Goal: Feedback & Contribution: Submit feedback/report problem

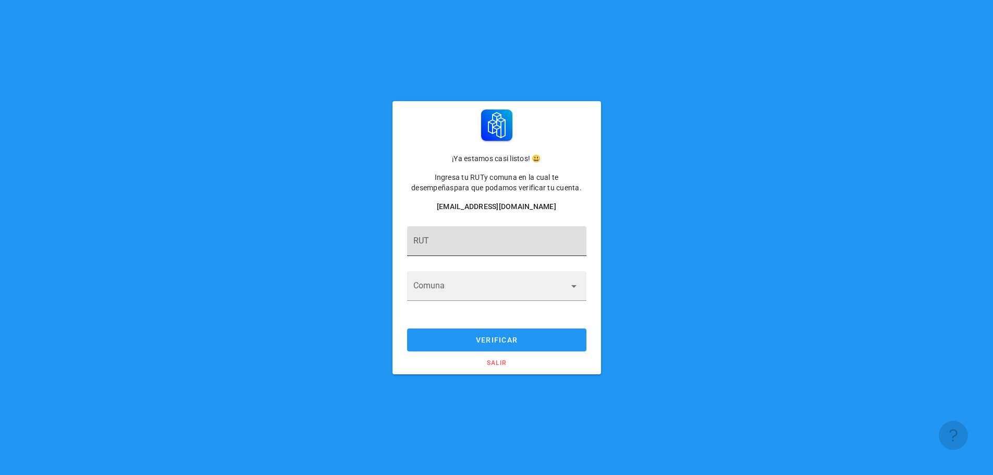
click at [510, 251] on input "RUT" at bounding box center [496, 246] width 167 height 17
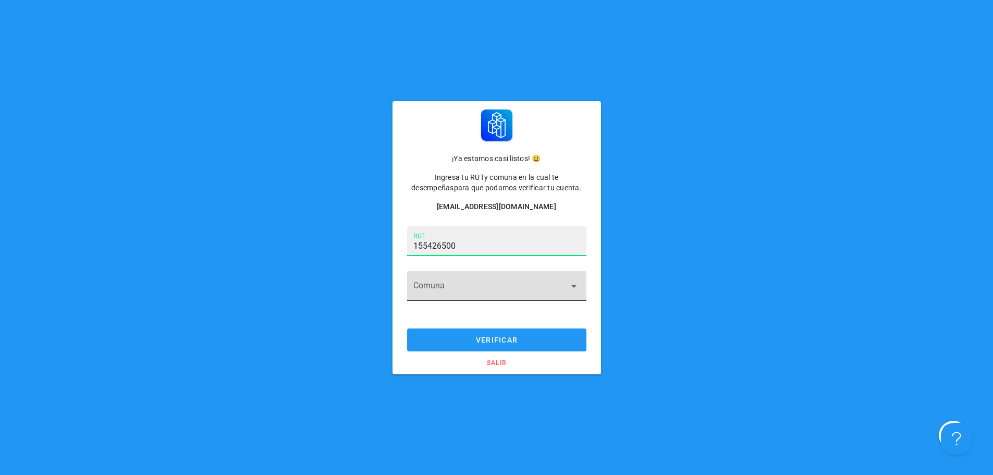
type input "15.542.650-0"
click at [498, 285] on input "Comuna" at bounding box center [489, 291] width 152 height 17
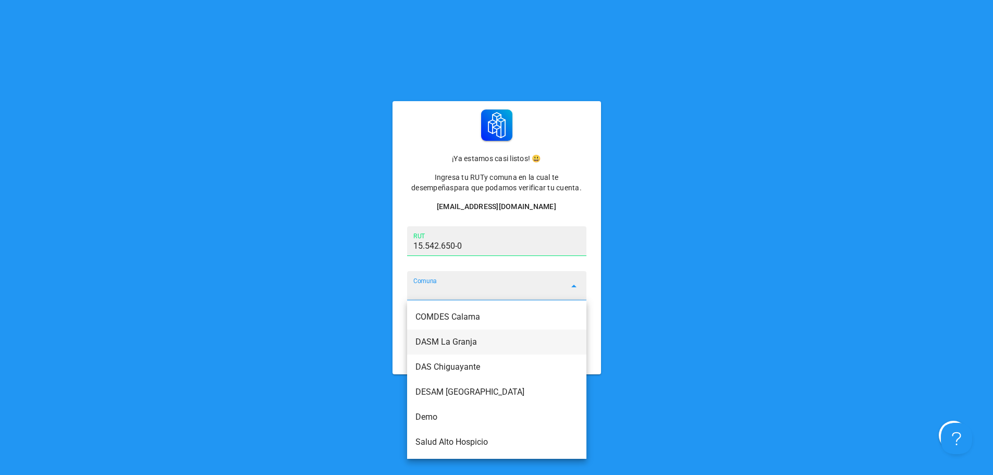
click at [473, 340] on div "DASM La Granja" at bounding box center [496, 342] width 163 height 10
type input "DASM La Granja"
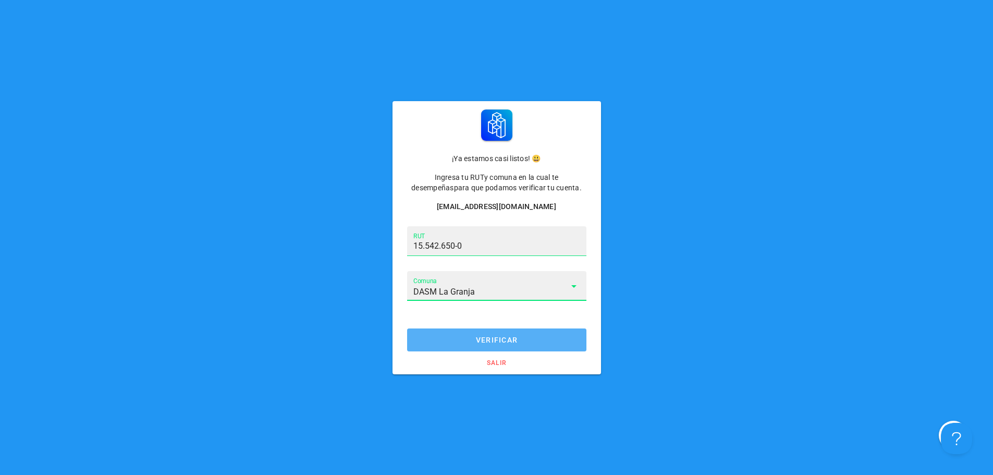
click at [515, 336] on span "verificar" at bounding box center [496, 340] width 159 height 8
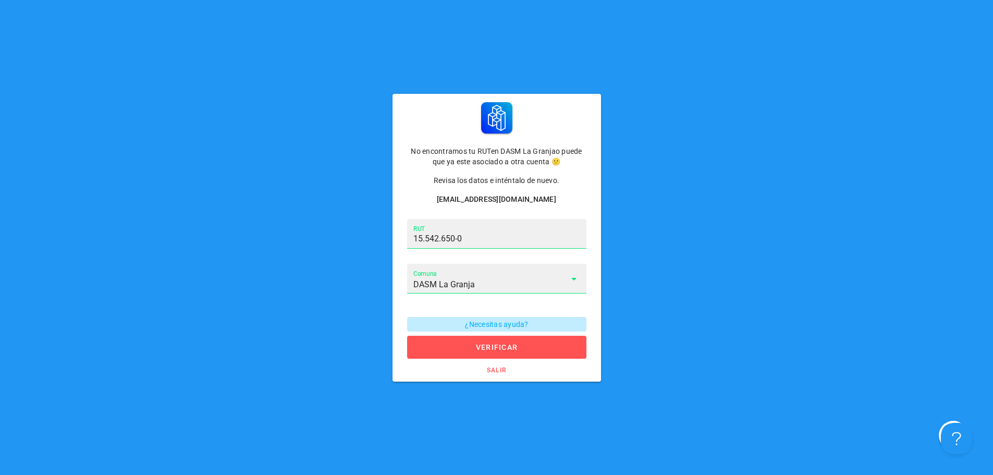
click at [512, 320] on span "¿Necesitas ayuda?" at bounding box center [496, 324] width 166 height 8
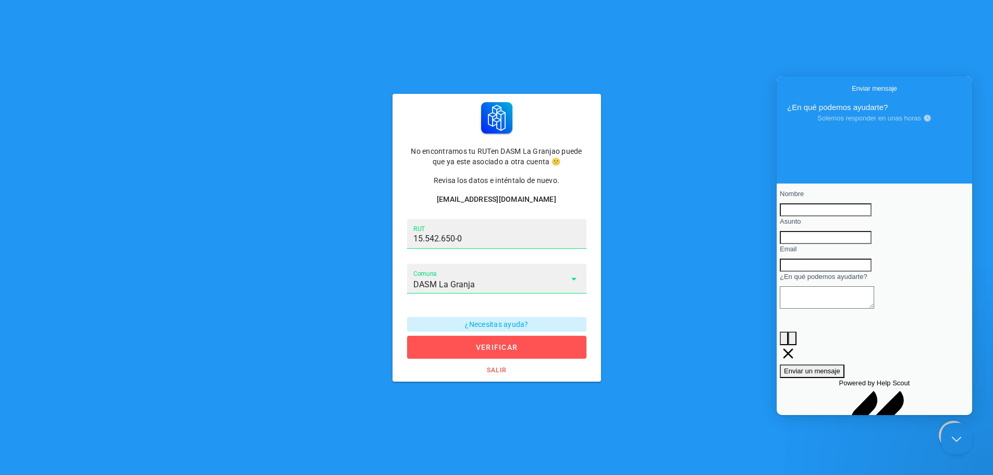
click at [819, 215] on input "Nombre" at bounding box center [826, 210] width 92 height 14
type input "j"
type input "[PERSON_NAME]"
click at [823, 244] on input "Asunto" at bounding box center [826, 238] width 92 height 14
type input "CAMBIO DE CORREO"
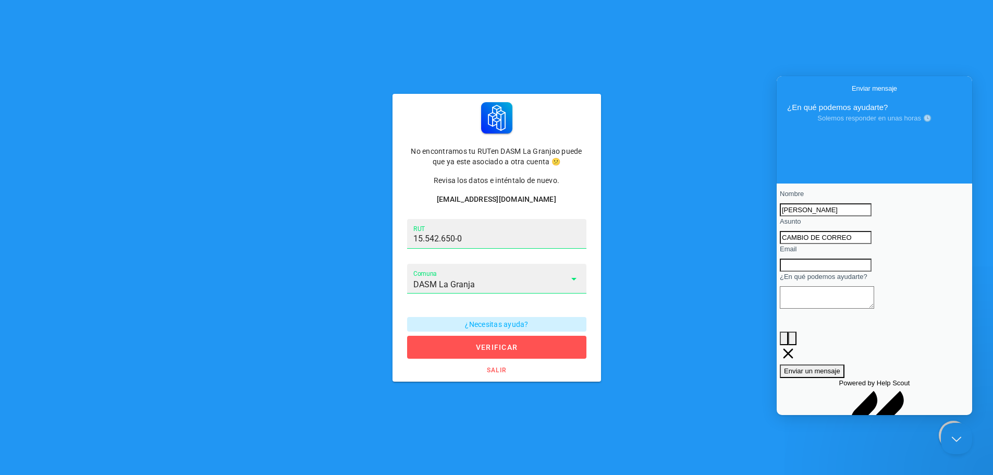
click at [828, 272] on input "Email" at bounding box center [826, 265] width 92 height 14
type input "[EMAIL_ADDRESS][DOMAIN_NAME]"
click at [821, 308] on textarea "¿En qué podemos ayudarte?" at bounding box center [827, 297] width 94 height 22
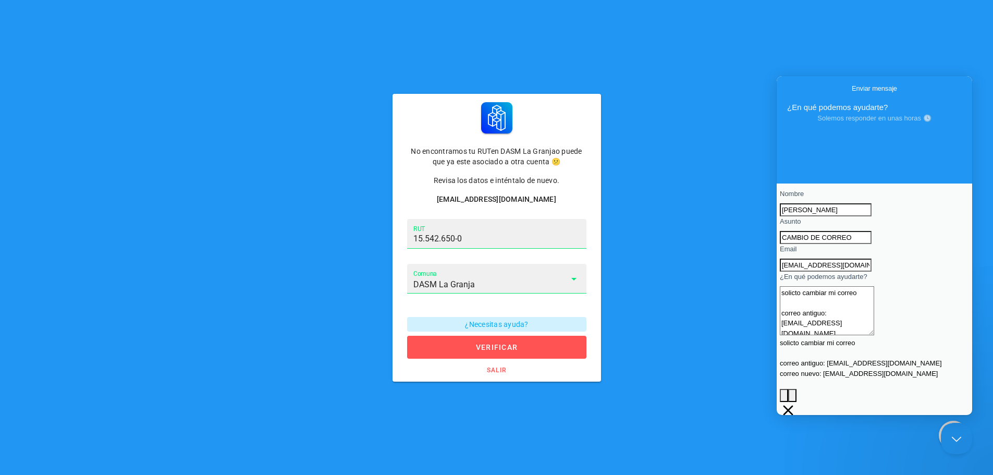
drag, startPoint x: 801, startPoint y: 336, endPoint x: 802, endPoint y: 342, distance: 6.9
click at [802, 335] on textarea "solicto cambiar mi correo correo antiguo: [EMAIL_ADDRESS][DOMAIN_NAME] correo n…" at bounding box center [827, 310] width 94 height 49
click at [799, 335] on textarea "solicto cambiar mi correo correo antiguo: [EMAIL_ADDRESS][DOMAIN_NAME] correo n…" at bounding box center [827, 310] width 94 height 49
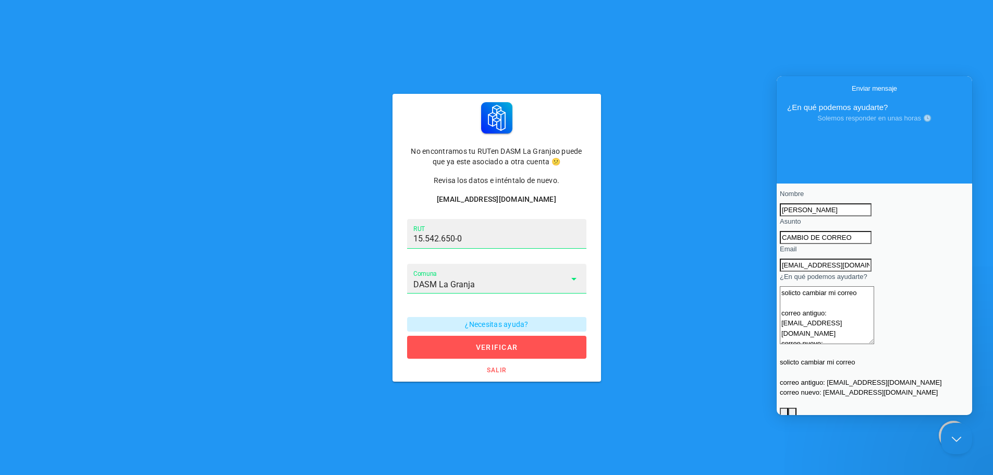
click at [799, 330] on textarea "solicto cambiar mi correo correo antiguo: [EMAIL_ADDRESS][DOMAIN_NAME] correo n…" at bounding box center [827, 315] width 94 height 58
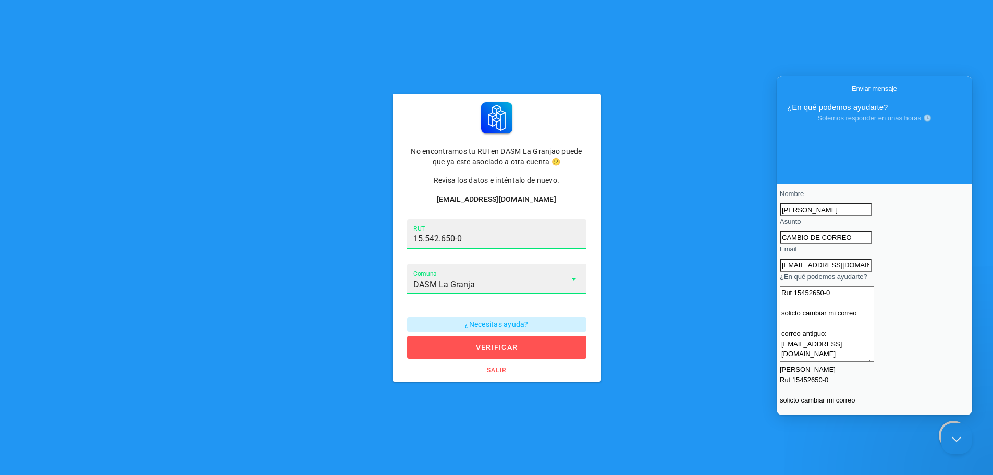
scroll to position [52, 0]
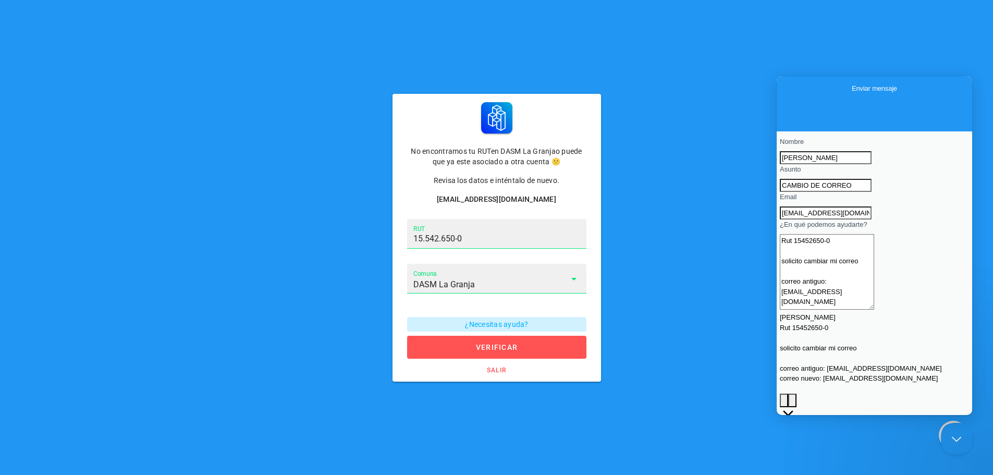
click at [874, 303] on textarea "[PERSON_NAME] Rut 15452650-0 solicito cambiar mi correo correo antiguo: [EMAIL_…" at bounding box center [827, 272] width 94 height 76
type textarea "[PERSON_NAME] Rut 15452650-0 solicito cambiar mi correo correo antiguo: [EMAIL_…"
click at [840, 429] on span "Enviar un mensaje" at bounding box center [812, 433] width 56 height 8
